Goal: Navigation & Orientation: Find specific page/section

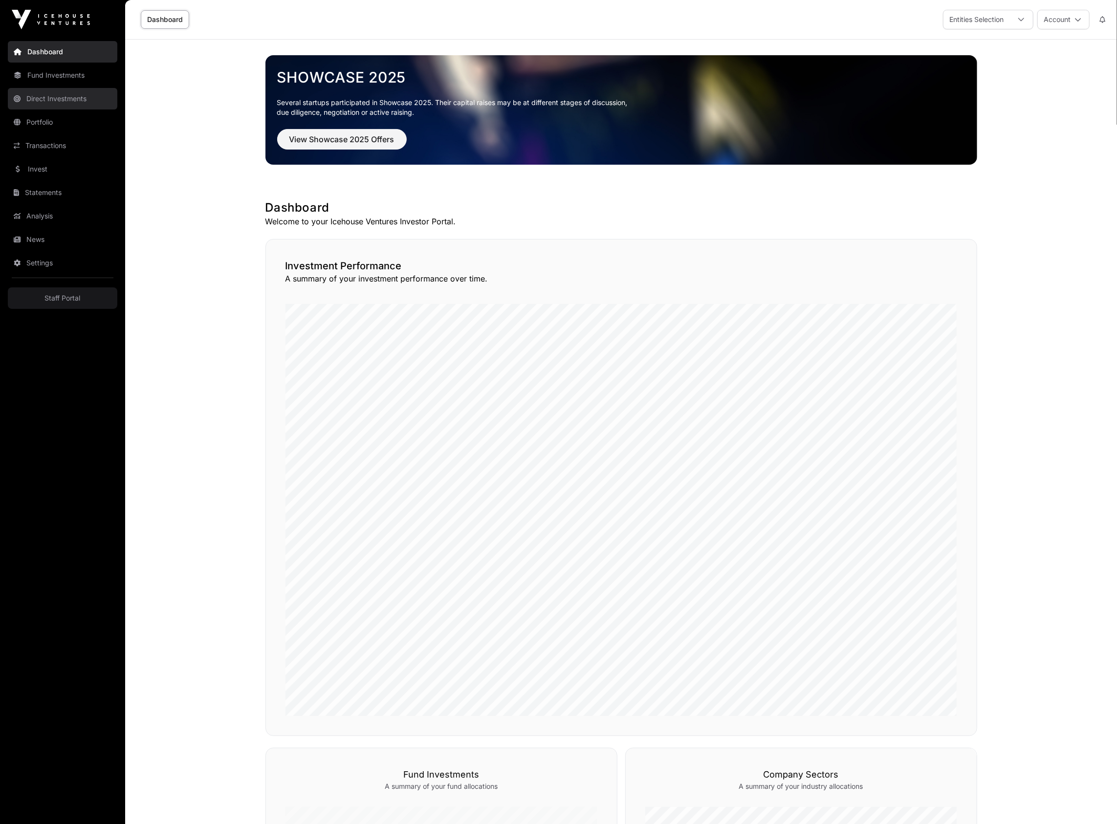
click at [72, 93] on link "Direct Investments" at bounding box center [62, 99] width 109 height 22
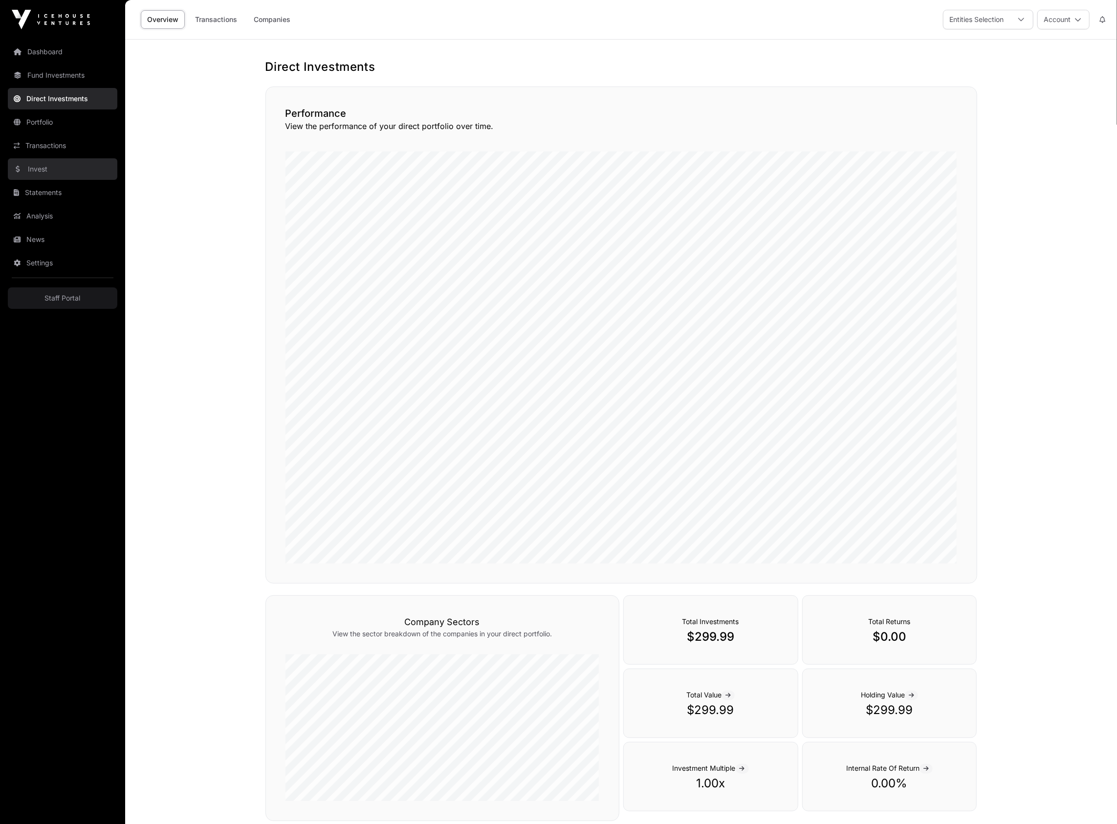
click at [59, 165] on link "Invest" at bounding box center [62, 169] width 109 height 22
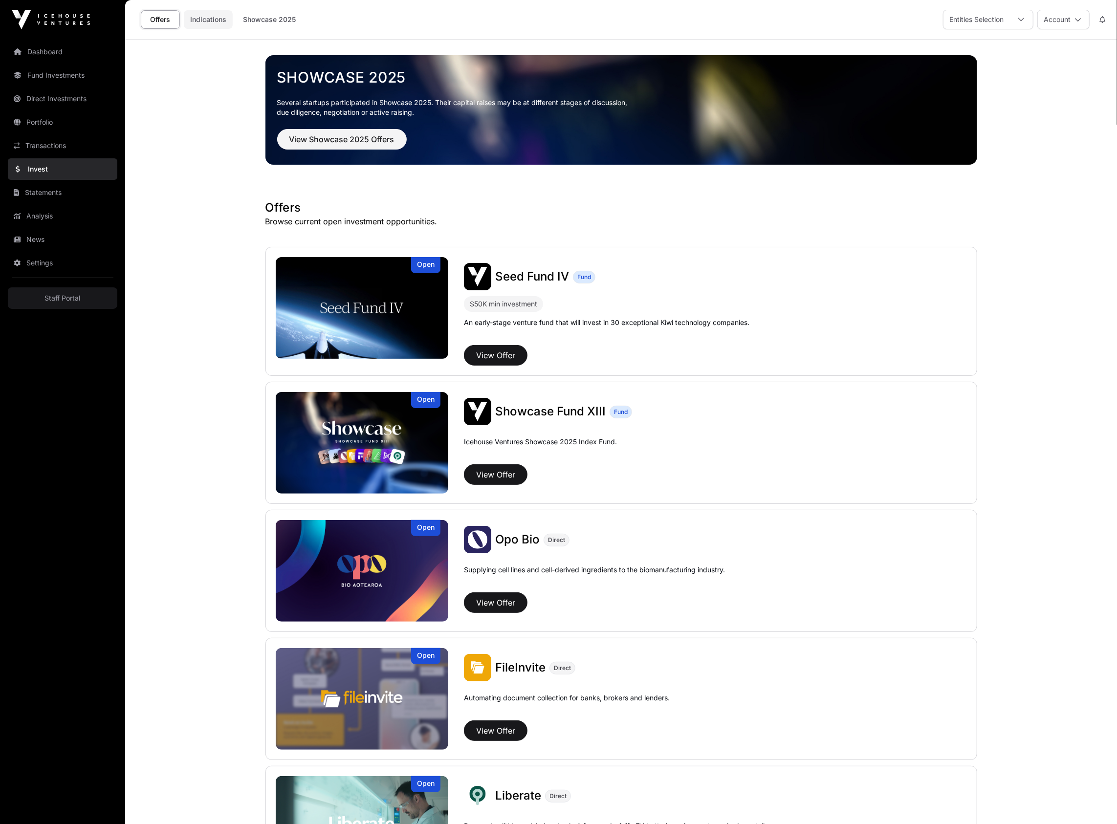
click at [215, 11] on link "Indications" at bounding box center [208, 19] width 49 height 19
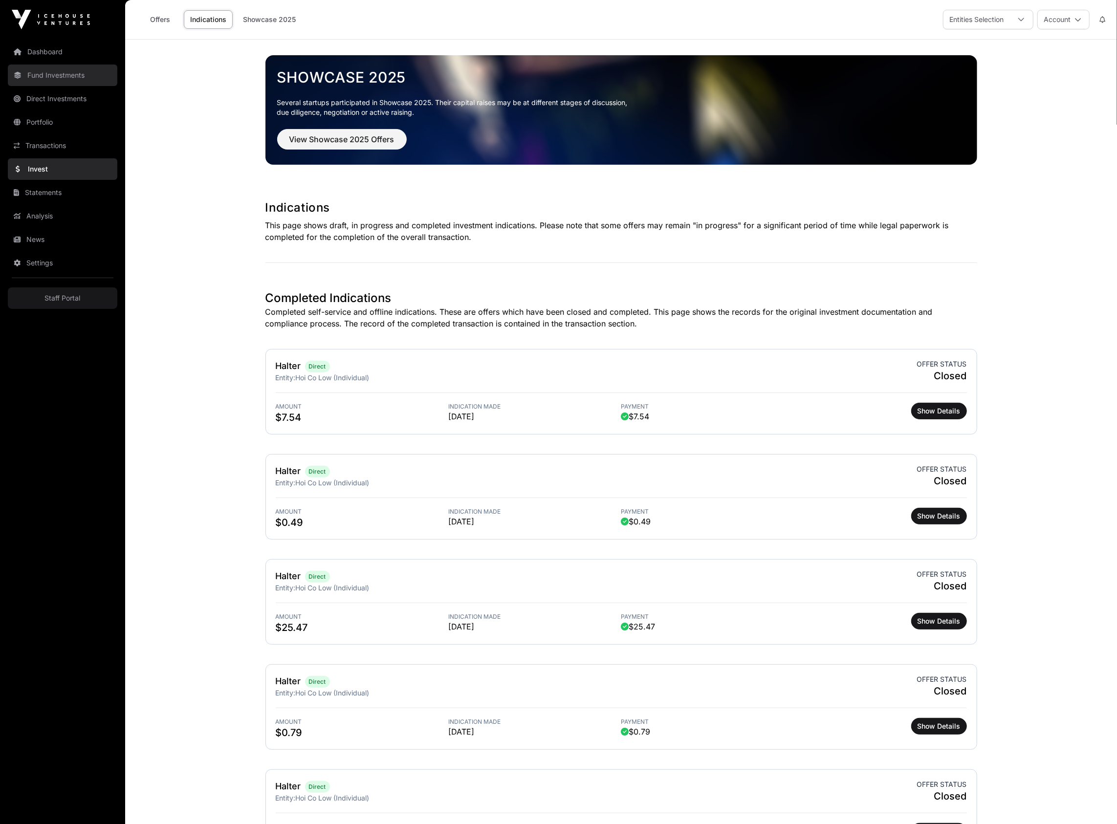
click at [71, 77] on link "Fund Investments" at bounding box center [62, 76] width 109 height 22
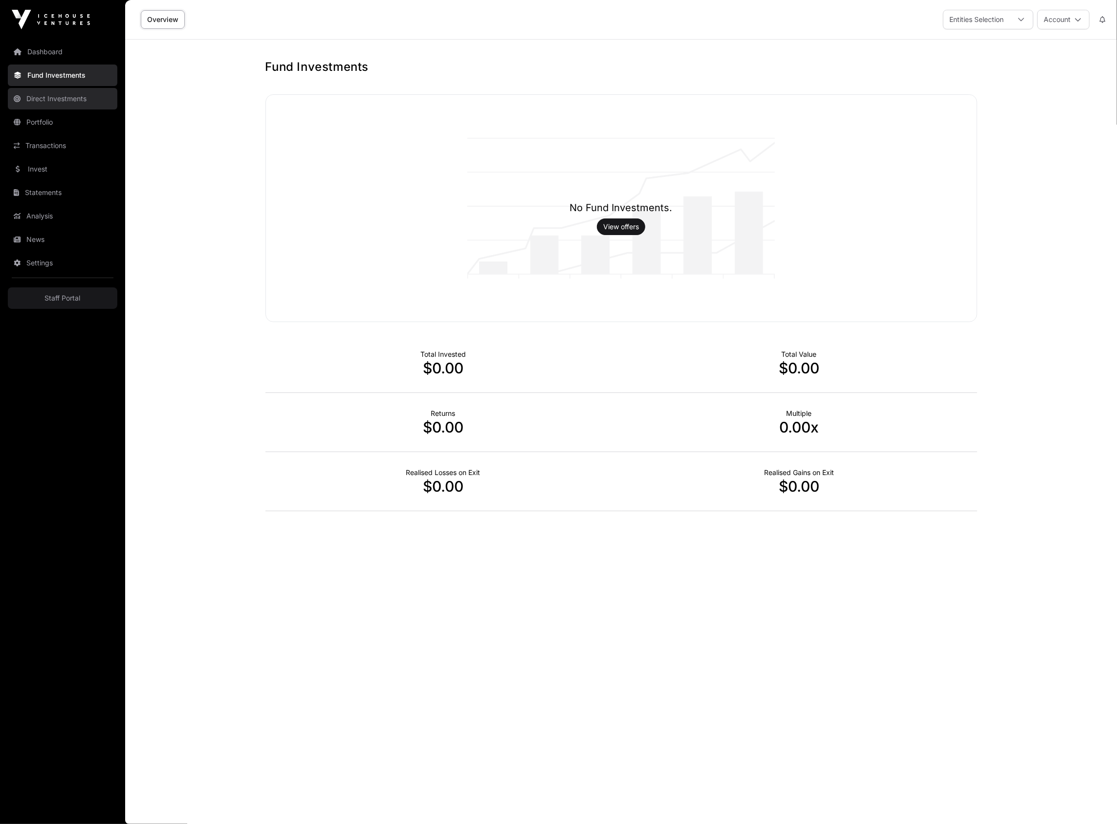
click at [71, 104] on link "Direct Investments" at bounding box center [62, 99] width 109 height 22
